Goal: Task Accomplishment & Management: Complete application form

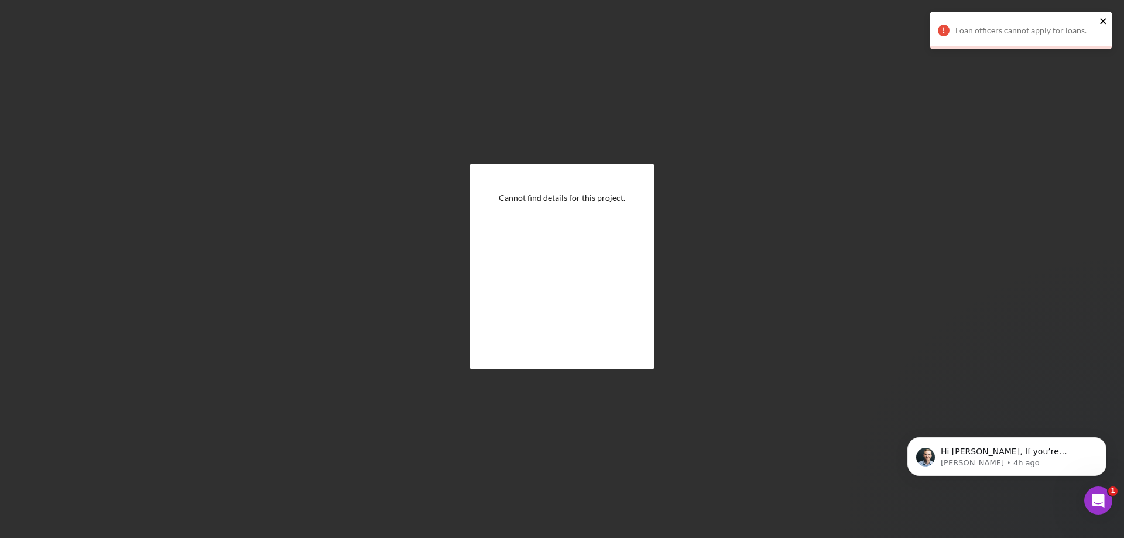
click at [1105, 22] on icon "close" at bounding box center [1103, 21] width 6 height 6
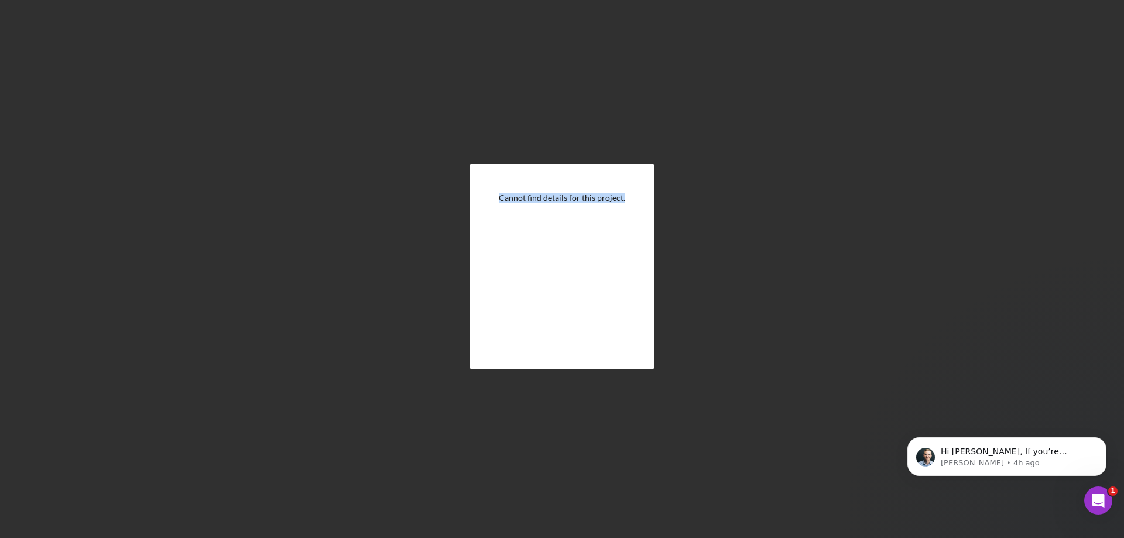
drag, startPoint x: 627, startPoint y: 201, endPoint x: 494, endPoint y: 201, distance: 132.9
click at [494, 201] on div "Cannot find details for this project." at bounding box center [562, 266] width 185 height 205
click at [508, 209] on div "Cannot find details for this project." at bounding box center [562, 266] width 185 height 205
drag, startPoint x: 500, startPoint y: 200, endPoint x: 648, endPoint y: 206, distance: 148.3
click at [648, 206] on div "Cannot find details for this project." at bounding box center [562, 266] width 185 height 205
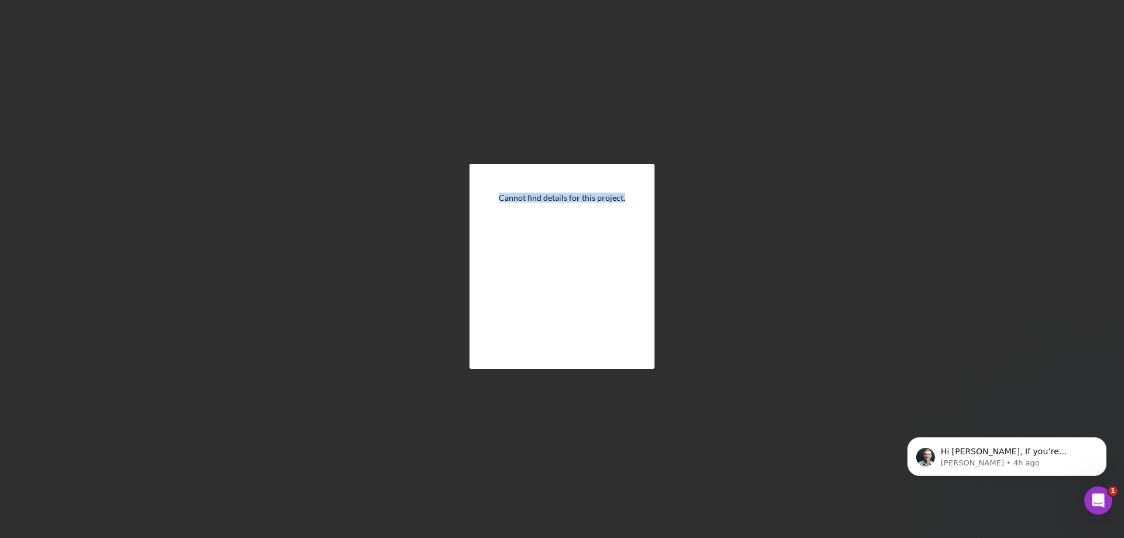
click at [614, 199] on div "Cannot find details for this project." at bounding box center [562, 197] width 126 height 9
drag, startPoint x: 634, startPoint y: 197, endPoint x: 474, endPoint y: 197, distance: 159.9
click at [474, 197] on div "Cannot find details for this project." at bounding box center [562, 266] width 185 height 205
click at [546, 230] on div "Cannot find details for this project." at bounding box center [562, 266] width 185 height 205
drag, startPoint x: 499, startPoint y: 199, endPoint x: 656, endPoint y: 197, distance: 157.0
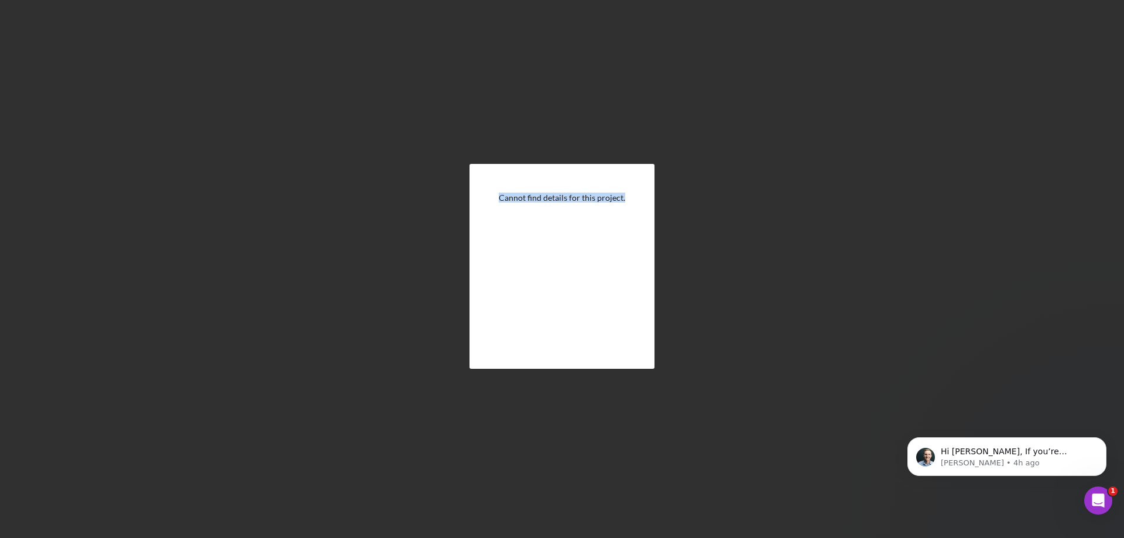
click at [656, 197] on div "Cannot find details for this project." at bounding box center [562, 266] width 1113 height 532
click at [634, 199] on div "Cannot find details for this project." at bounding box center [562, 266] width 185 height 205
drag, startPoint x: 631, startPoint y: 198, endPoint x: 488, endPoint y: 196, distance: 142.9
click at [488, 196] on div "Cannot find details for this project." at bounding box center [562, 266] width 185 height 205
click at [509, 203] on div "Cannot find details for this project." at bounding box center [562, 266] width 185 height 205
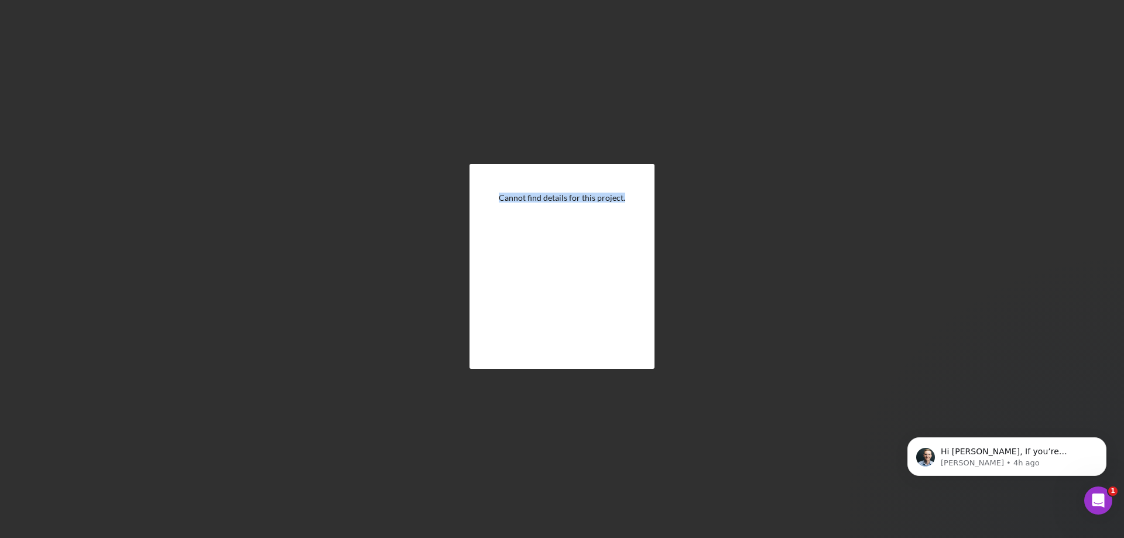
drag, startPoint x: 500, startPoint y: 196, endPoint x: 661, endPoint y: 196, distance: 160.5
click at [661, 196] on div "Cannot find details for this project." at bounding box center [562, 266] width 1113 height 532
click at [634, 197] on div "Cannot find details for this project." at bounding box center [562, 266] width 185 height 205
drag, startPoint x: 632, startPoint y: 198, endPoint x: 490, endPoint y: 200, distance: 142.9
click at [490, 200] on div "Cannot find details for this project." at bounding box center [562, 266] width 185 height 205
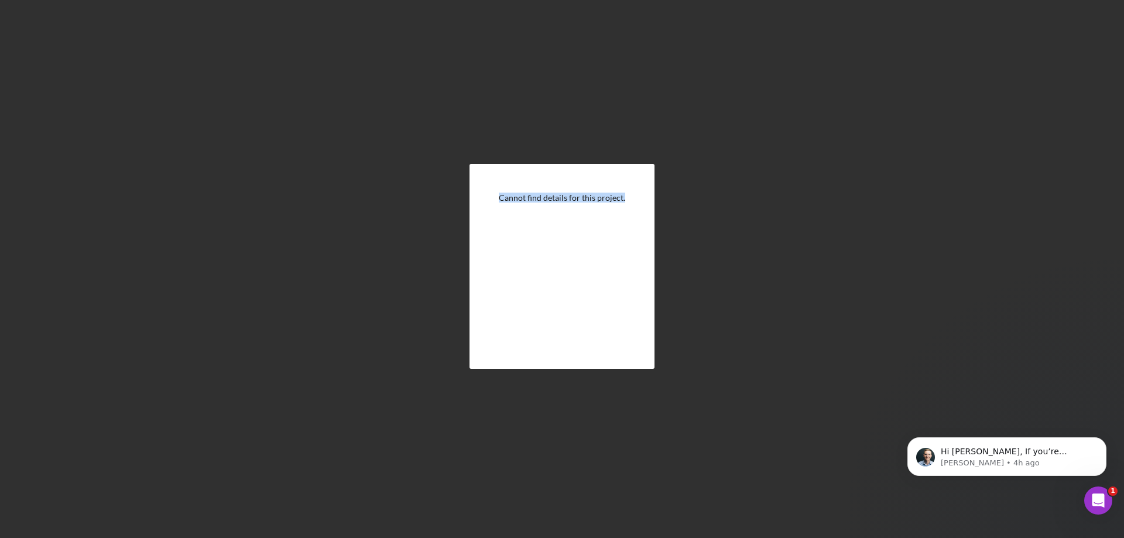
click at [527, 211] on div "Cannot find details for this project." at bounding box center [562, 266] width 185 height 205
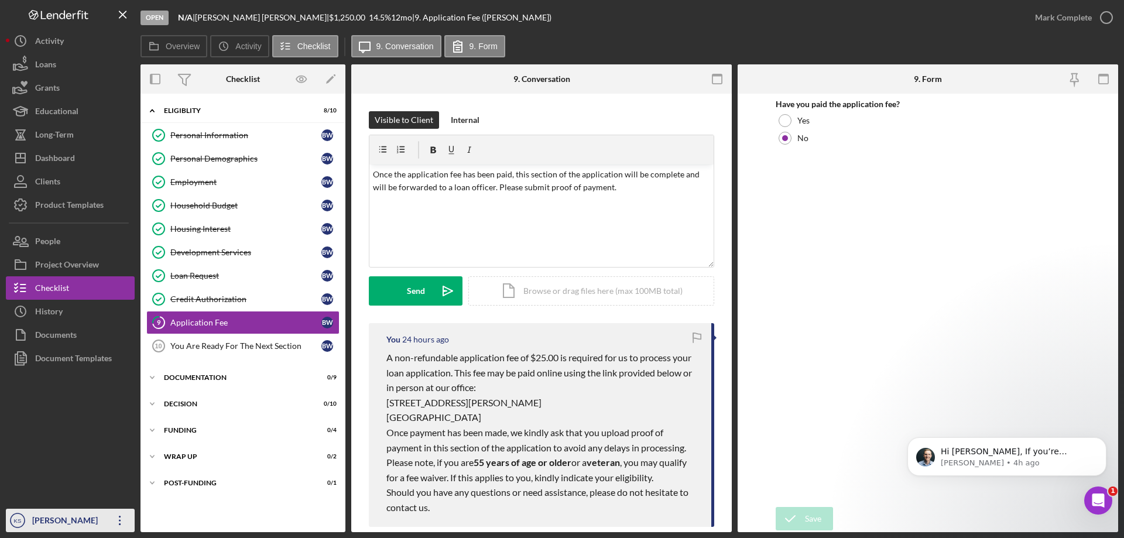
click at [117, 526] on icon "Icon/Overflow" at bounding box center [119, 520] width 29 height 29
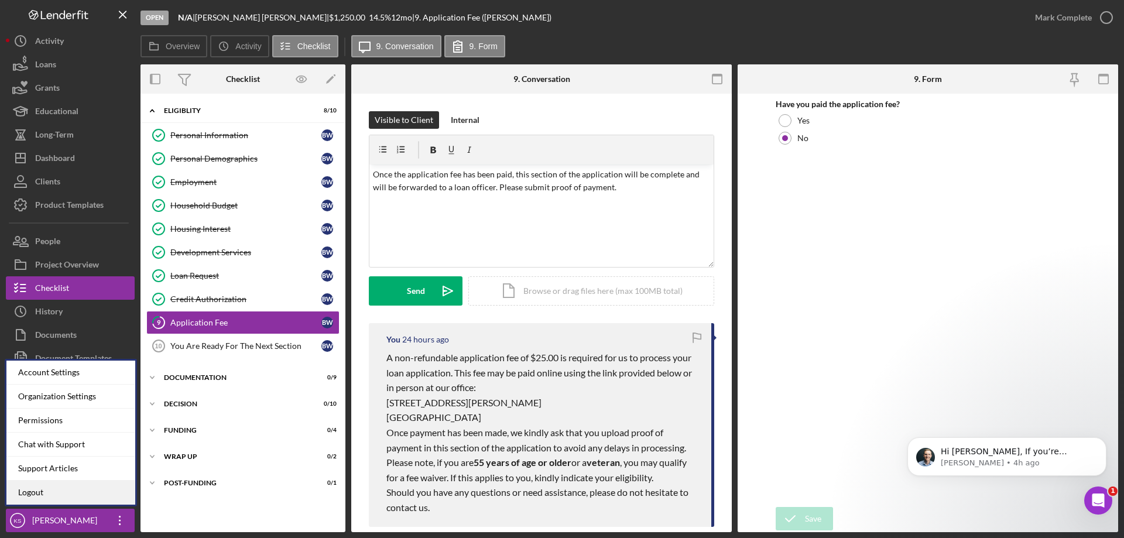
click at [52, 494] on link "Logout" at bounding box center [70, 493] width 129 height 24
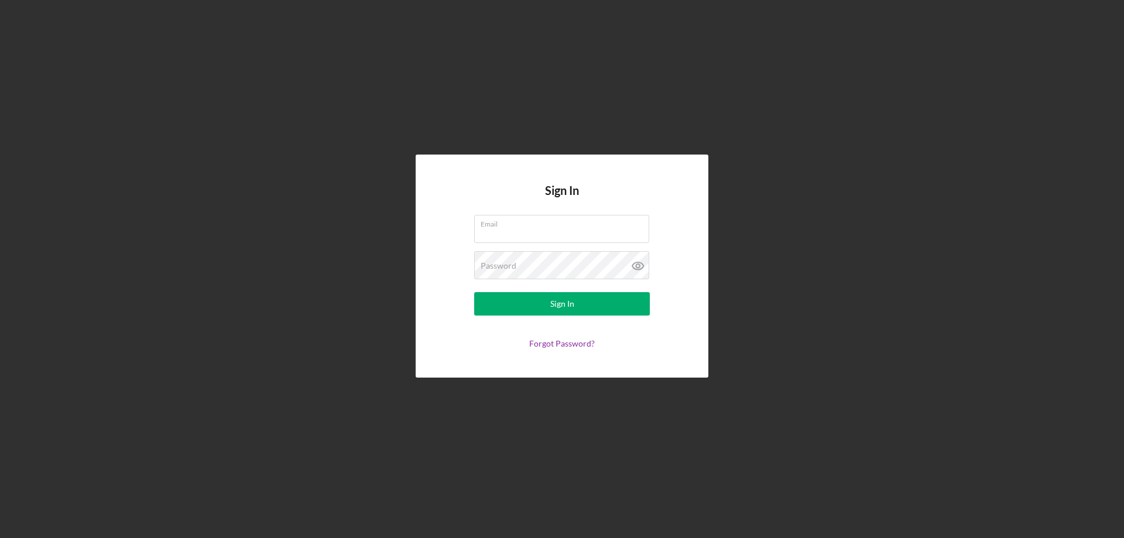
type input "[PERSON_NAME][EMAIL_ADDRESS][PERSON_NAME][DOMAIN_NAME]"
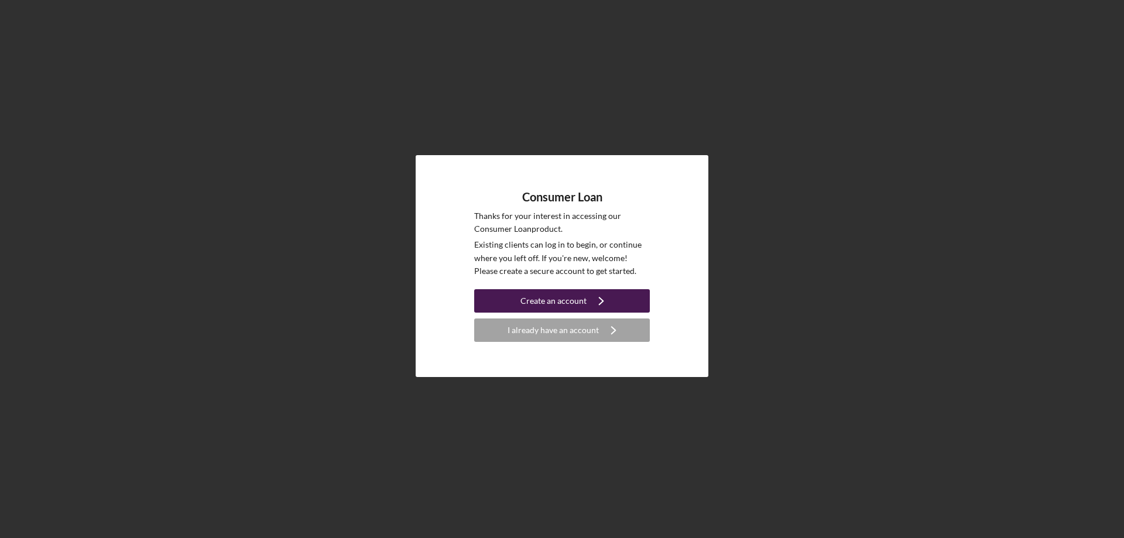
click at [556, 302] on div "Create an account" at bounding box center [554, 300] width 66 height 23
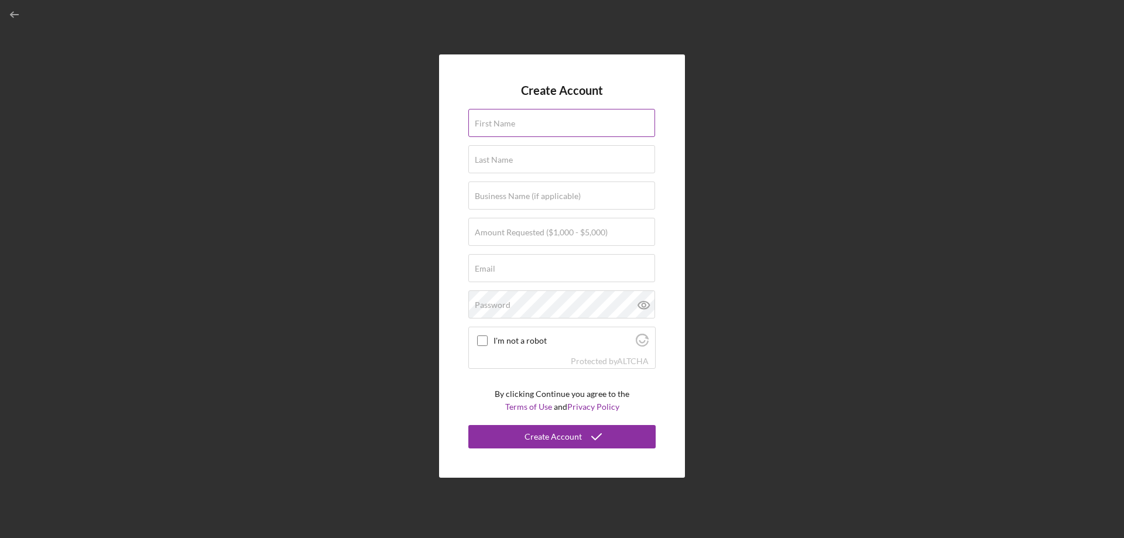
click at [522, 123] on input "First Name" at bounding box center [562, 123] width 187 height 28
click at [511, 126] on input "First Name" at bounding box center [562, 123] width 187 height 28
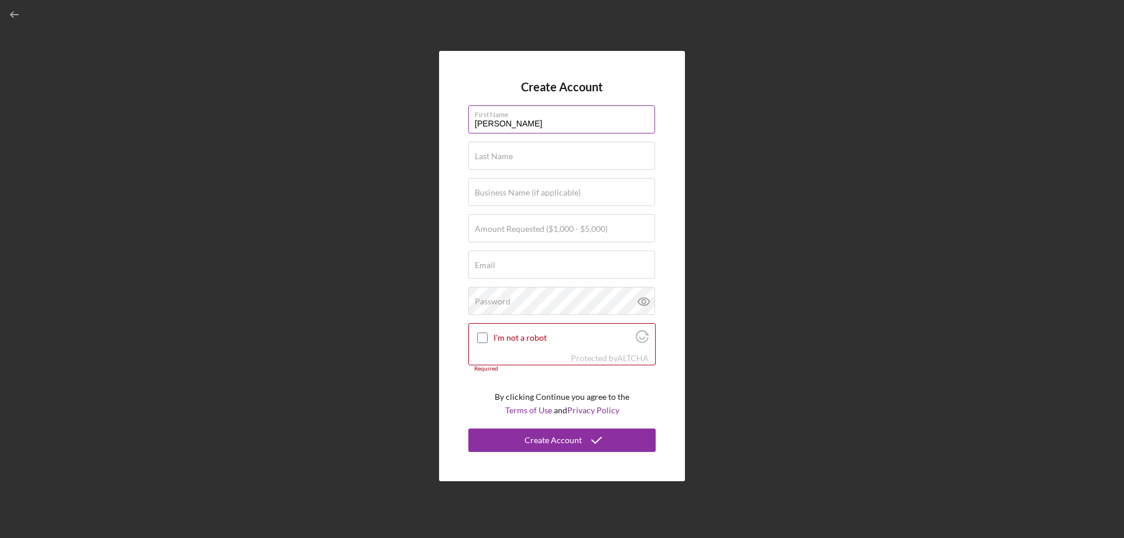
type input "Kevin"
type input "Stevens"
click at [678, 147] on div "Create Account First Name Kevin Last Name Stevens Business Name (if applicable)…" at bounding box center [562, 266] width 246 height 430
click at [576, 228] on label "Amount Requested ($1,000 - $5,000)" at bounding box center [541, 228] width 133 height 9
click at [576, 228] on input "Amount Requested ($1,000 - $5,000)" at bounding box center [562, 228] width 187 height 28
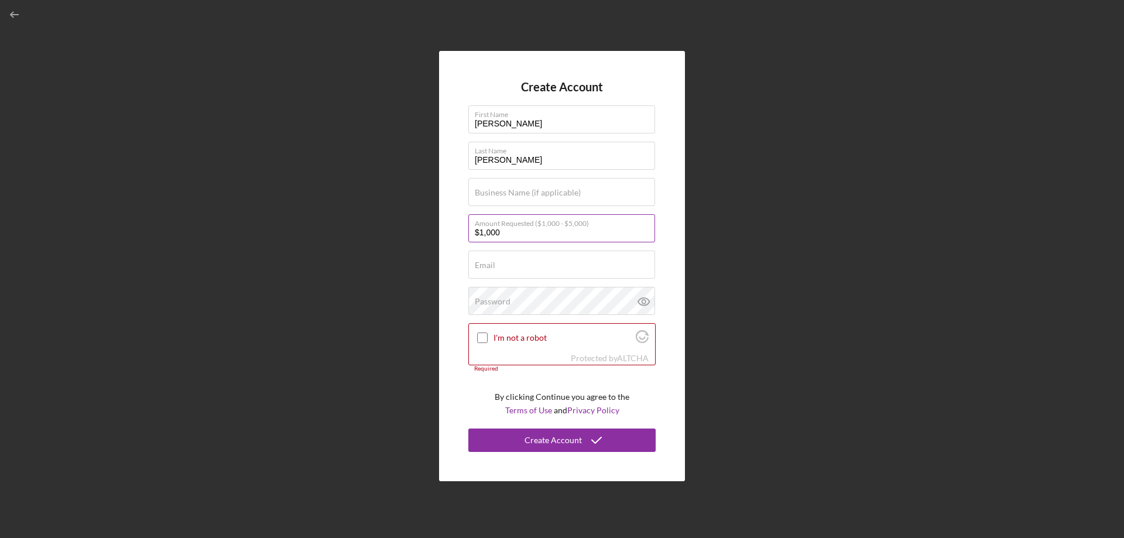
type input "$1,000"
type input "kevin.stevens7173@gmail.com"
click at [533, 299] on div "Password" at bounding box center [562, 301] width 187 height 29
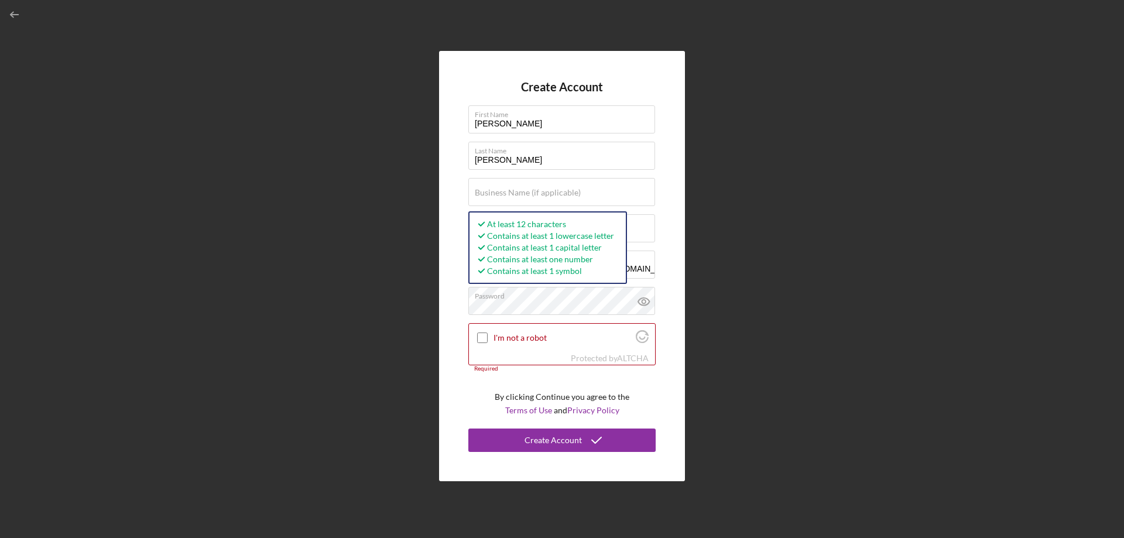
click at [452, 296] on div "Create Account First Name Kevin Last Name Stevens Business Name (if applicable)…" at bounding box center [562, 266] width 246 height 430
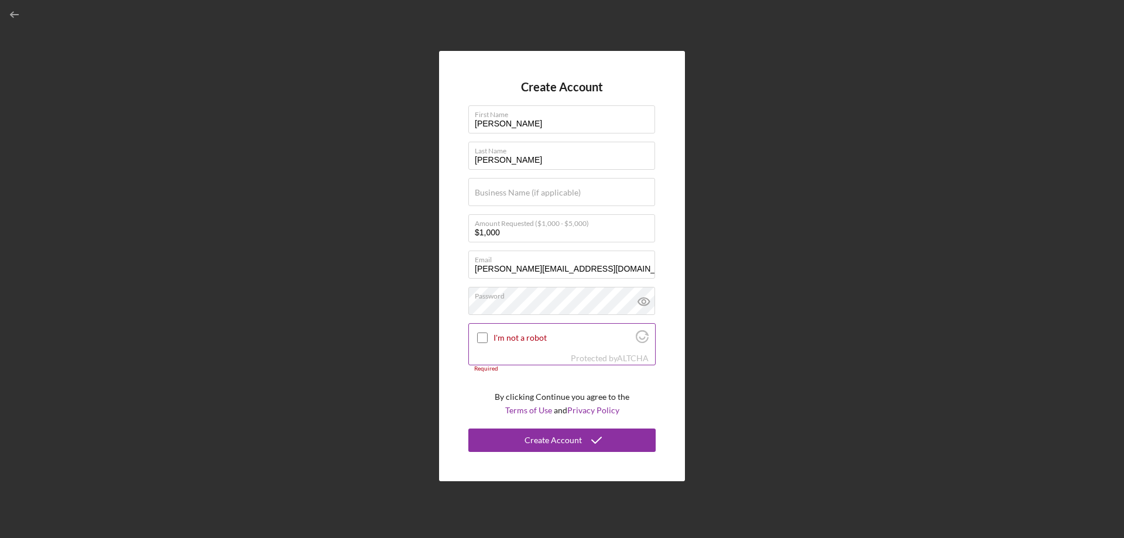
click at [487, 334] on input "I'm not a robot" at bounding box center [482, 338] width 11 height 11
checkbox input "true"
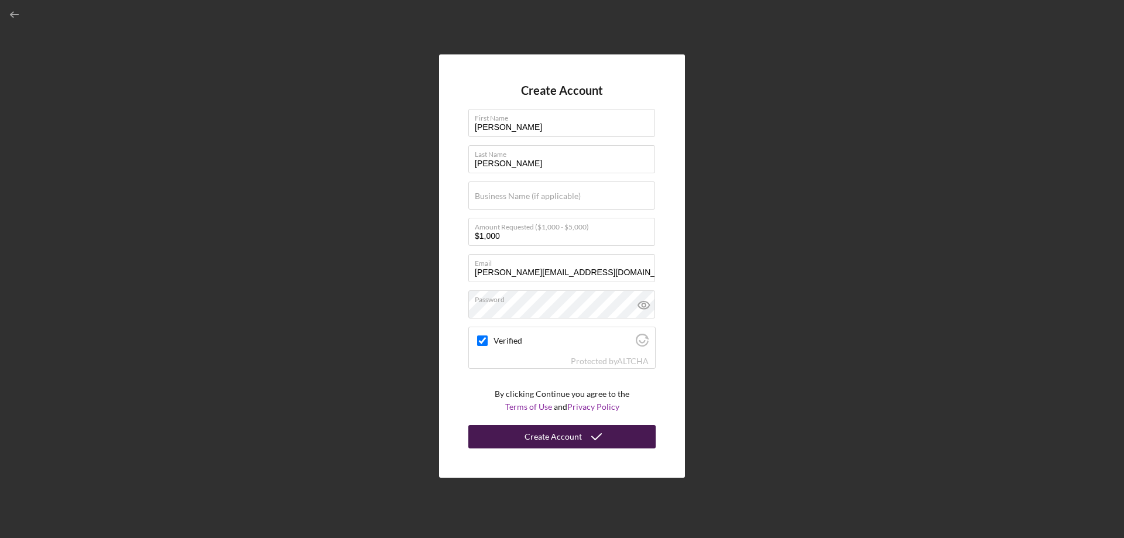
click at [546, 437] on div "Create Account" at bounding box center [553, 436] width 57 height 23
